Goal: Task Accomplishment & Management: Manage account settings

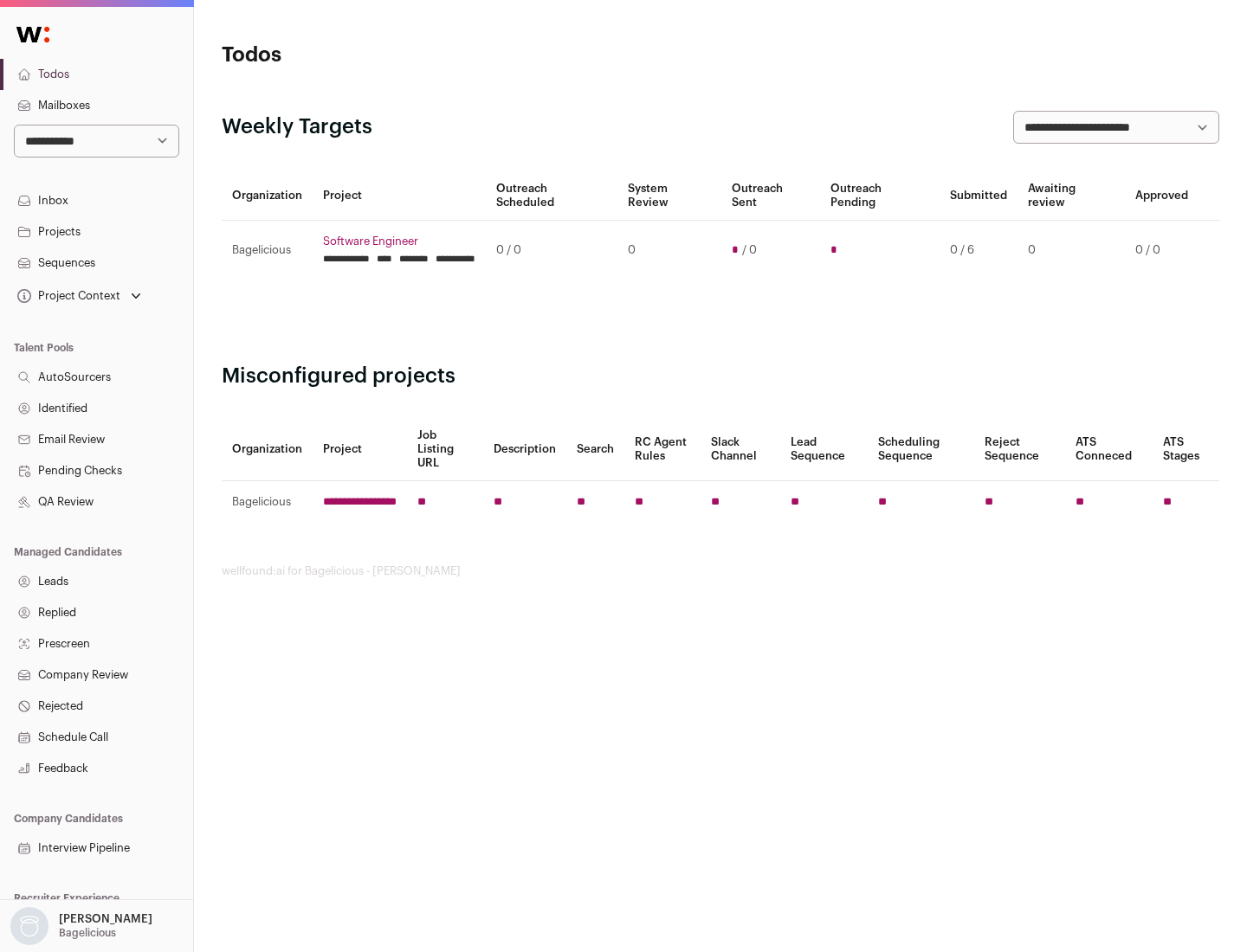
click at [96, 231] on link "Projects" at bounding box center [96, 232] width 193 height 31
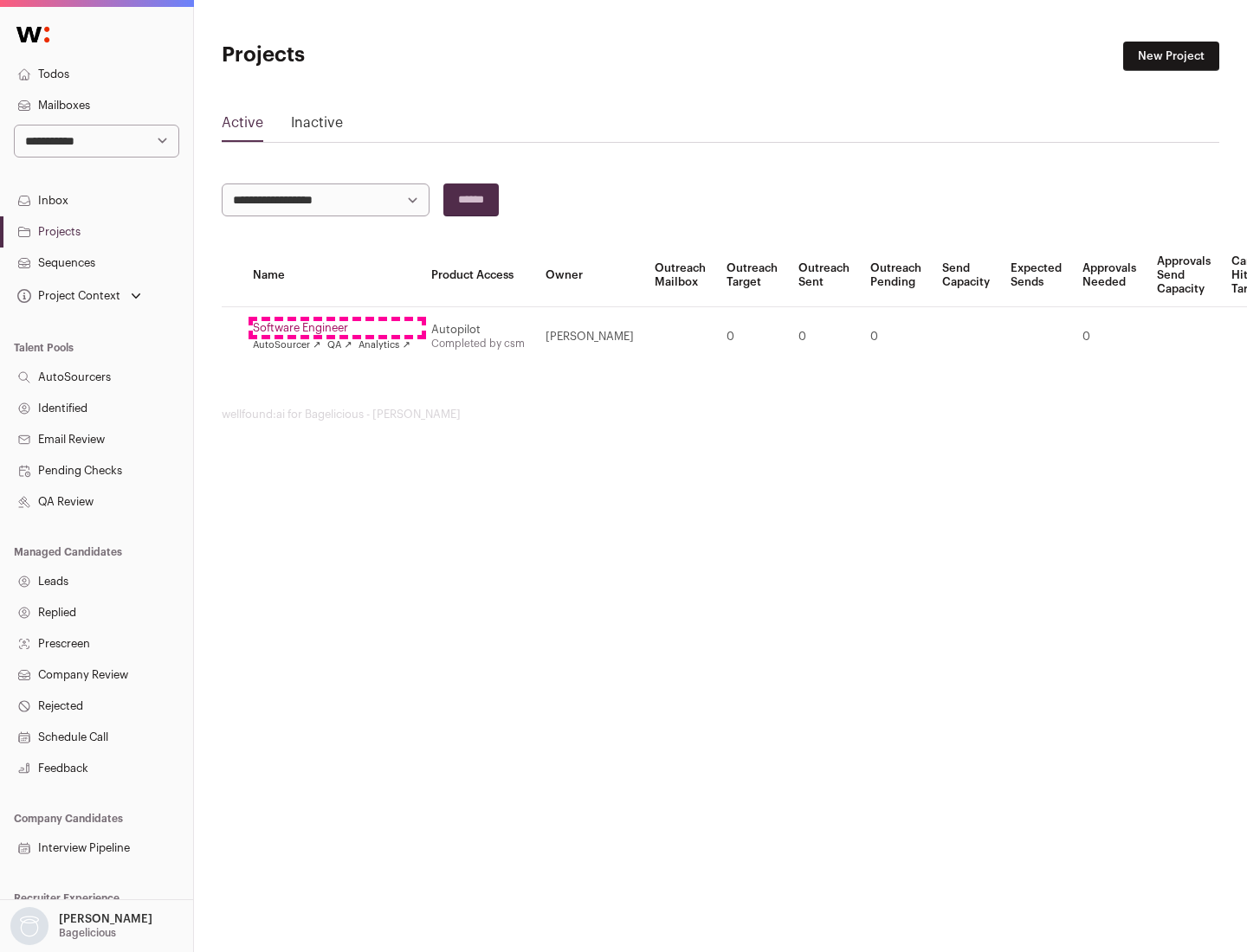
click at [337, 328] on link "Software Engineer" at bounding box center [331, 327] width 157 height 13
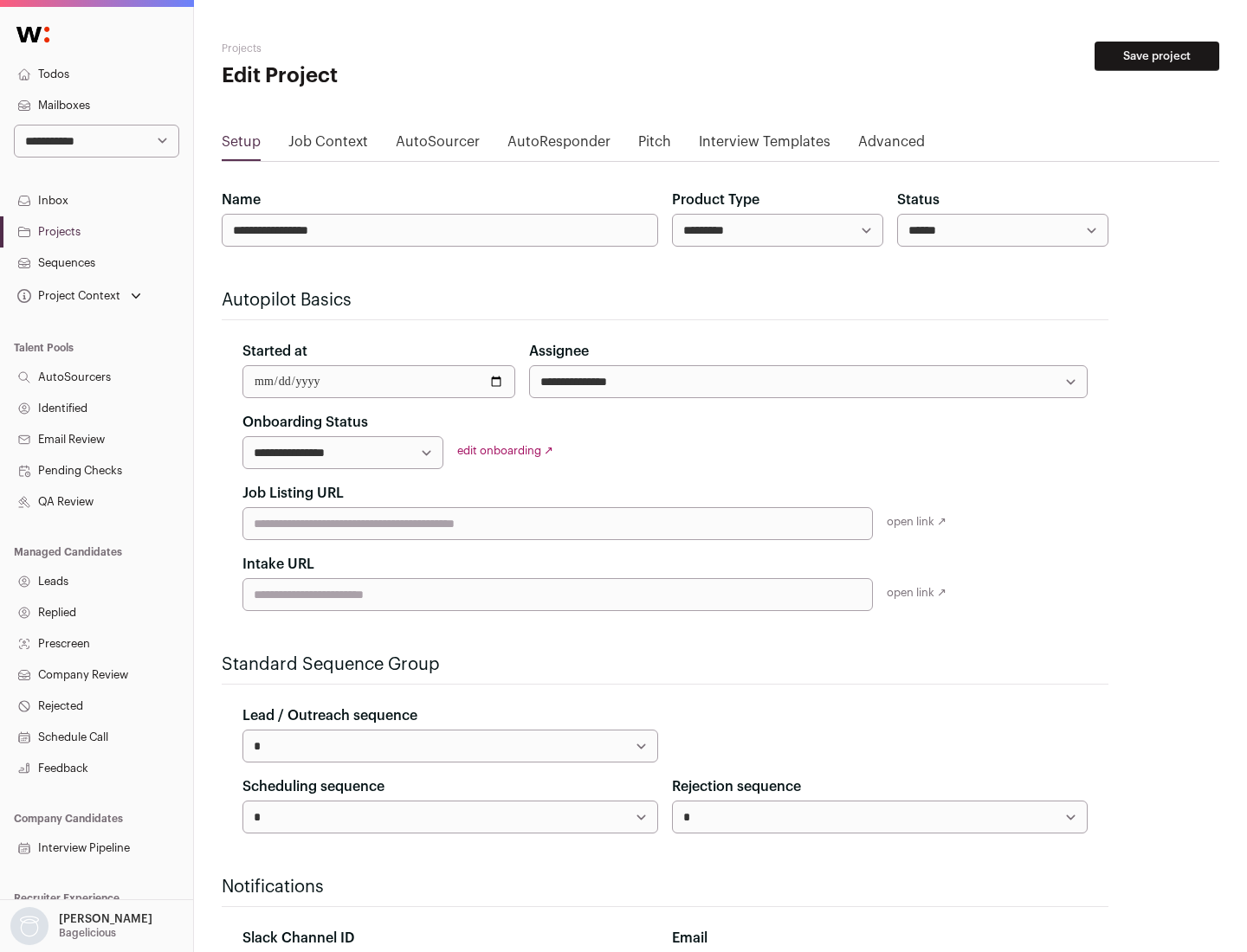
click at [1157, 57] on button "Save project" at bounding box center [1156, 56] width 125 height 30
